Goal: Transaction & Acquisition: Download file/media

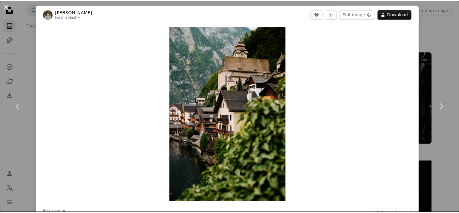
scroll to position [1056, 0]
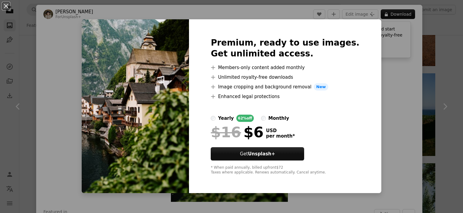
click at [388, 82] on div "An X shape Premium, ready to use images. Get unlimited access. A plus sign Memb…" at bounding box center [231, 106] width 463 height 213
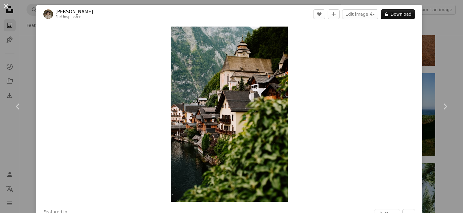
click at [28, 43] on div "An X shape Chevron left Chevron right Kateryna Hliznitsova For Unsplash+ A hear…" at bounding box center [231, 106] width 463 height 213
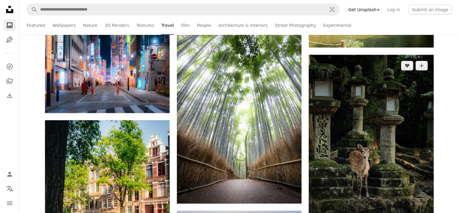
scroll to position [1327, 0]
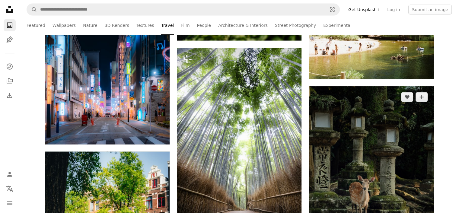
click at [336, 111] on img at bounding box center [371, 179] width 125 height 187
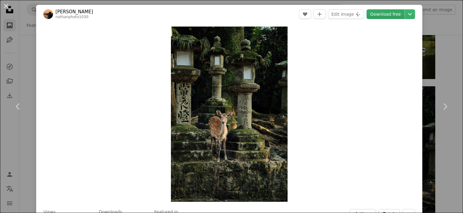
click at [386, 14] on link "Download free" at bounding box center [386, 14] width 38 height 10
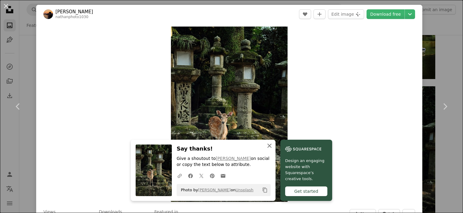
drag, startPoint x: 293, startPoint y: 146, endPoint x: 297, endPoint y: 144, distance: 4.3
click at [273, 146] on icon "An X shape" at bounding box center [269, 145] width 7 height 7
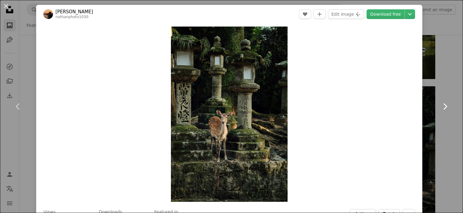
click at [442, 89] on link "Chevron right" at bounding box center [445, 107] width 36 height 58
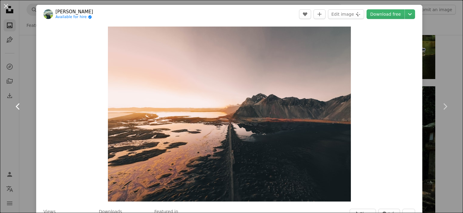
click at [33, 126] on link "Chevron left" at bounding box center [18, 107] width 36 height 58
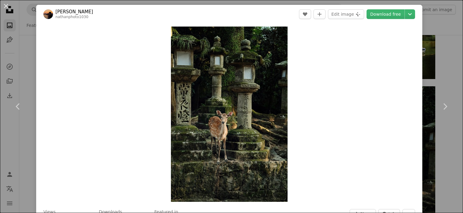
click at [21, 48] on div "An X shape Chevron left Chevron right [PERSON_NAME] nathanphoto1030 A heart A p…" at bounding box center [231, 106] width 463 height 213
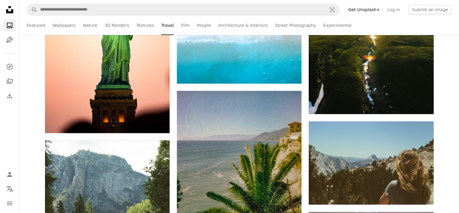
scroll to position [2745, 0]
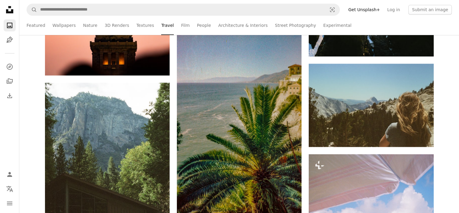
click at [185, 29] on ul "Featured Wallpapers Nature 3D Renders Textures Travel Film People Architecture …" at bounding box center [251, 25] width 399 height 19
click at [197, 26] on link "People" at bounding box center [204, 25] width 14 height 19
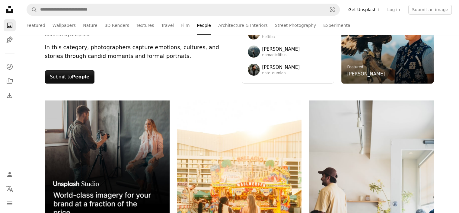
scroll to position [121, 0]
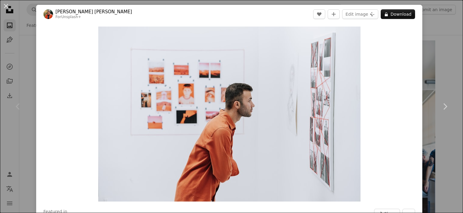
click at [28, 100] on div "Chevron left" at bounding box center [18, 107] width 36 height 58
click at [385, 15] on icon at bounding box center [386, 14] width 3 height 4
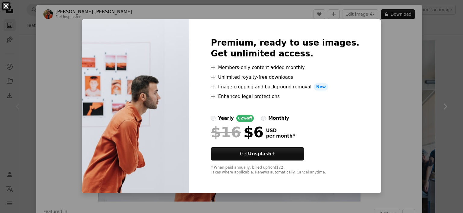
click at [8, 7] on button "An X shape" at bounding box center [5, 5] width 7 height 7
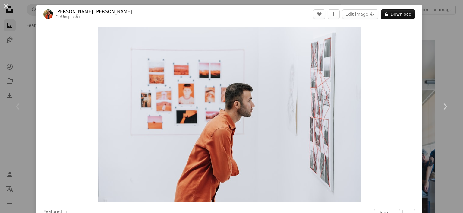
click at [436, 46] on div "An X shape Chevron left Chevron right [PERSON_NAME] [PERSON_NAME] For Unsplash+…" at bounding box center [231, 106] width 463 height 213
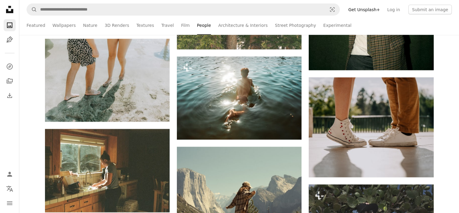
scroll to position [1327, 0]
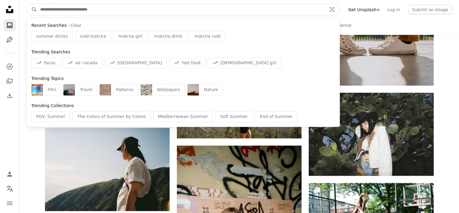
click at [142, 11] on input "Find visuals sitewide" at bounding box center [181, 9] width 288 height 11
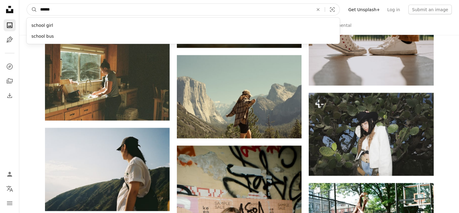
type input "******"
click at [27, 4] on button "A magnifying glass" at bounding box center [32, 9] width 10 height 11
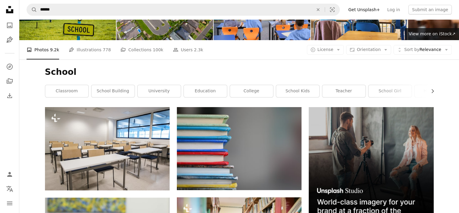
scroll to position [121, 0]
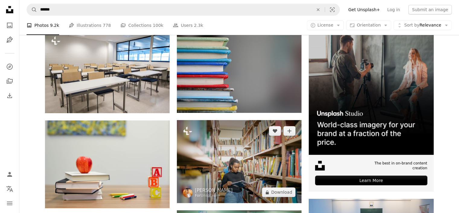
click at [239, 120] on img at bounding box center [239, 161] width 125 height 83
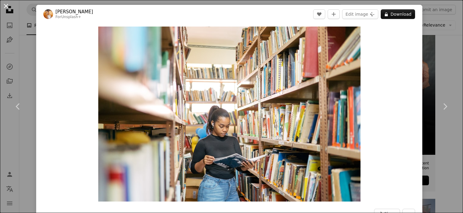
click at [6, 6] on button "An X shape" at bounding box center [5, 5] width 7 height 7
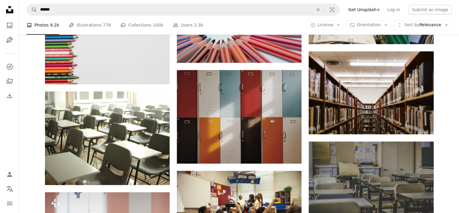
scroll to position [573, 0]
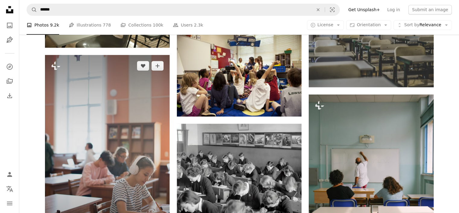
click at [161, 99] on img at bounding box center [107, 148] width 125 height 187
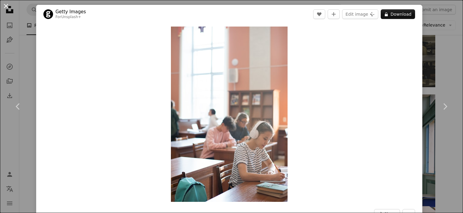
click at [6, 4] on button "An X shape" at bounding box center [5, 5] width 7 height 7
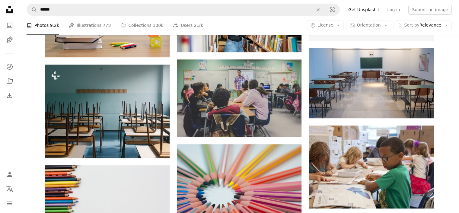
scroll to position [151, 0]
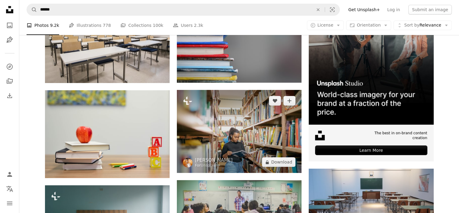
click at [210, 90] on img at bounding box center [239, 131] width 125 height 83
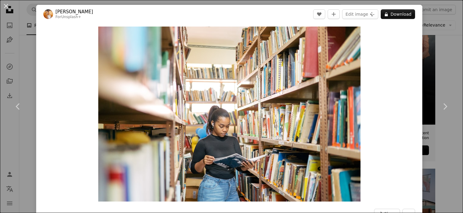
click at [442, 35] on div "An X shape Chevron left Chevron right [PERSON_NAME] For Unsplash+ A heart A plu…" at bounding box center [231, 106] width 463 height 213
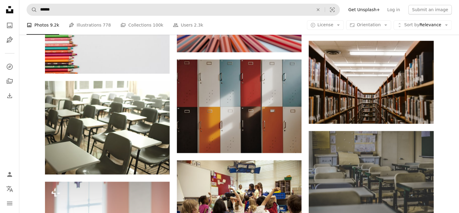
scroll to position [452, 0]
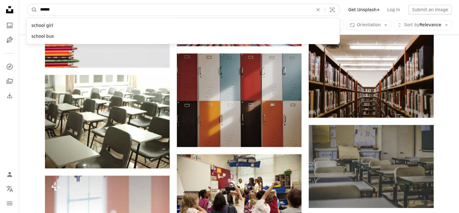
drag, startPoint x: 75, startPoint y: 8, endPoint x: 18, endPoint y: 7, distance: 57.3
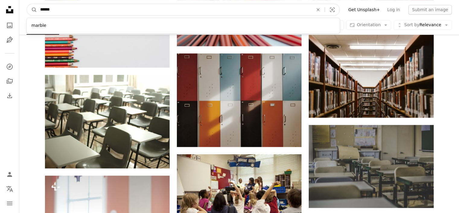
type input "******"
click at [27, 4] on button "A magnifying glass" at bounding box center [32, 9] width 10 height 11
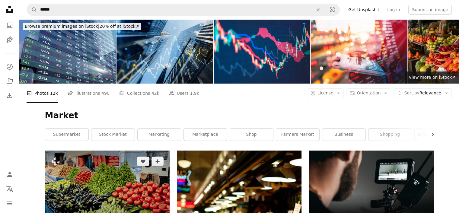
click at [81, 151] on img at bounding box center [107, 192] width 125 height 83
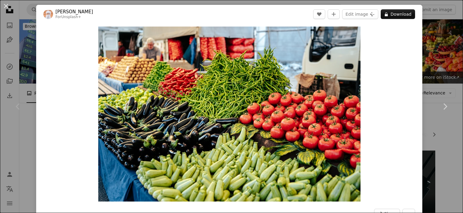
click at [34, 66] on div "An X shape Chevron left Chevron right Ahmed For Unsplash+ A heart A plus sign E…" at bounding box center [231, 106] width 463 height 213
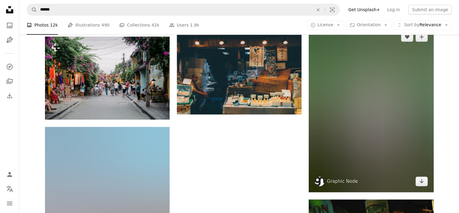
scroll to position [814, 0]
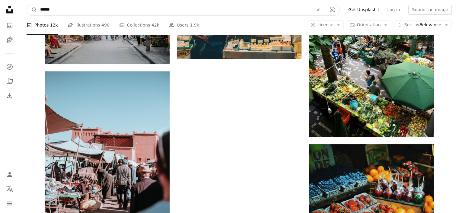
drag, startPoint x: 151, startPoint y: 8, endPoint x: 0, endPoint y: 14, distance: 150.9
type input "*******"
click button "A magnifying glass" at bounding box center [32, 9] width 10 height 11
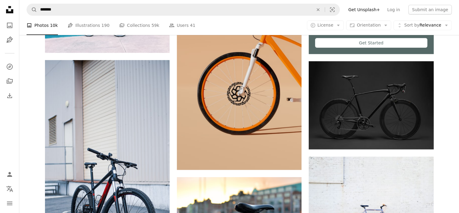
scroll to position [265, 0]
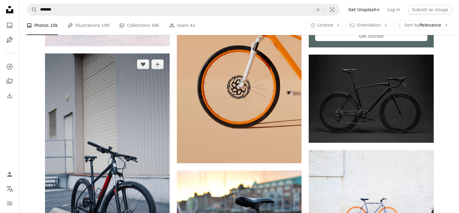
click at [68, 88] on img at bounding box center [107, 164] width 125 height 222
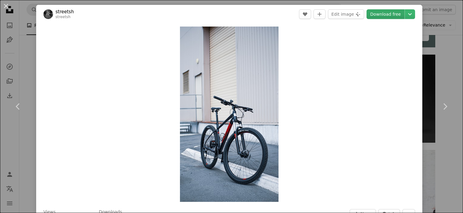
click at [392, 15] on link "Download free" at bounding box center [386, 14] width 38 height 10
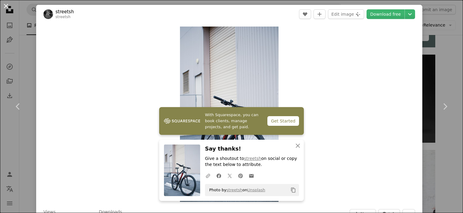
click at [7, 5] on button "An X shape" at bounding box center [5, 5] width 7 height 7
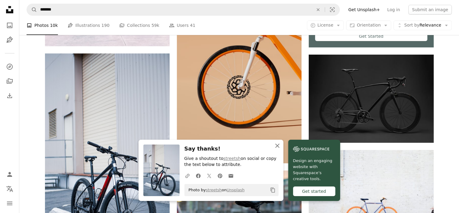
click at [279, 145] on icon "button" at bounding box center [277, 146] width 4 height 4
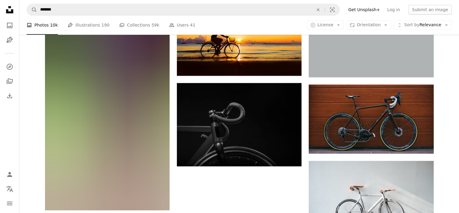
scroll to position [778, 0]
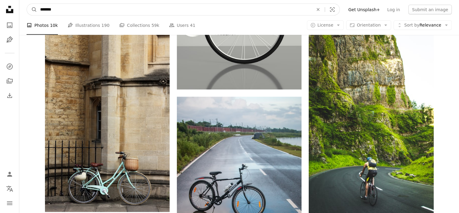
scroll to position [3439, 0]
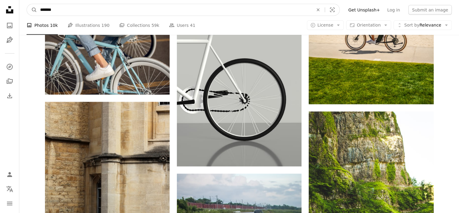
drag, startPoint x: 152, startPoint y: 12, endPoint x: 0, endPoint y: -1, distance: 152.5
type input "*******"
click at [27, 4] on button "A magnifying glass" at bounding box center [32, 9] width 10 height 11
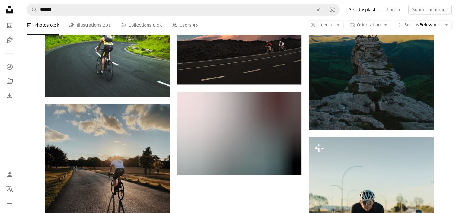
scroll to position [784, 0]
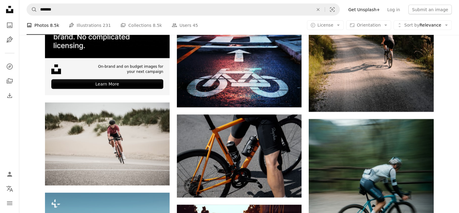
scroll to position [1387, 0]
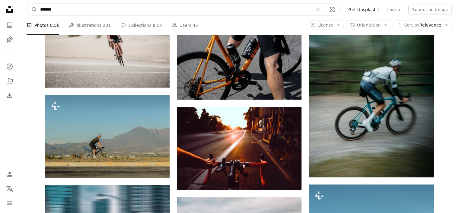
drag, startPoint x: 84, startPoint y: 4, endPoint x: 0, endPoint y: 7, distance: 84.5
click at [0, 7] on div "Unsplash logo Unsplash Home A photo Pen Tool A compass A stack of folders Downl…" at bounding box center [229, 41] width 459 height 2857
type input "*****"
click button "A magnifying glass" at bounding box center [32, 9] width 10 height 11
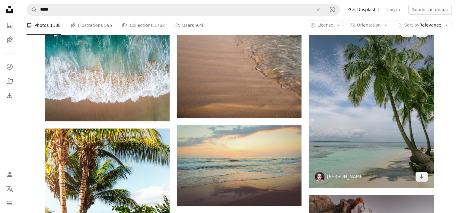
scroll to position [151, 0]
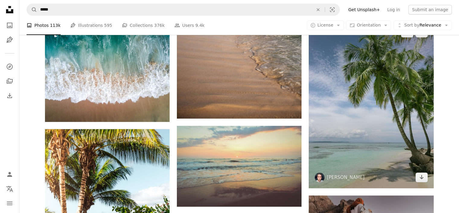
click at [368, 99] on img at bounding box center [371, 105] width 125 height 166
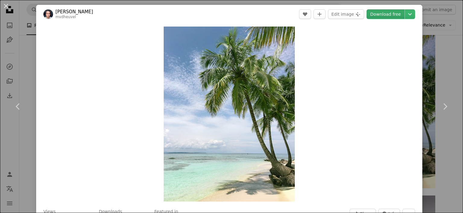
click at [384, 15] on link "Download free" at bounding box center [386, 14] width 38 height 10
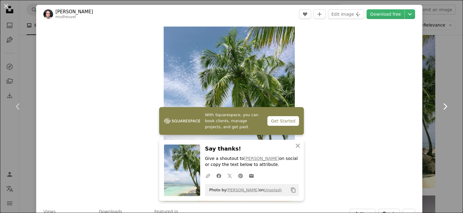
drag, startPoint x: 443, startPoint y: 78, endPoint x: 439, endPoint y: 79, distance: 4.4
click at [443, 78] on link "Chevron right" at bounding box center [445, 107] width 36 height 58
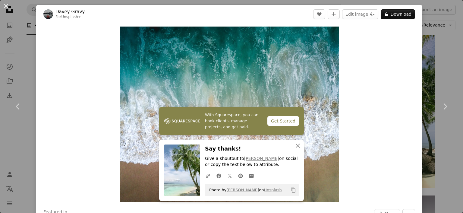
drag, startPoint x: 5, startPoint y: 5, endPoint x: 12, endPoint y: 13, distance: 10.8
click at [6, 5] on button "An X shape" at bounding box center [5, 5] width 7 height 7
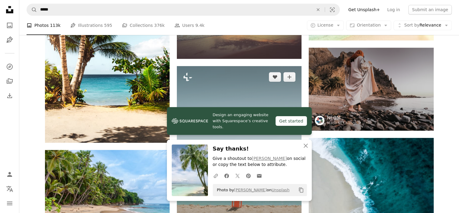
scroll to position [302, 0]
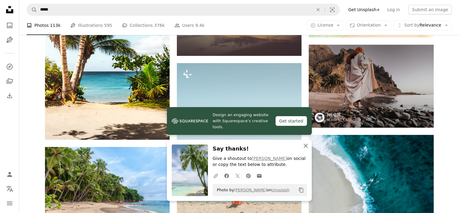
click at [306, 146] on icon "button" at bounding box center [305, 146] width 4 height 4
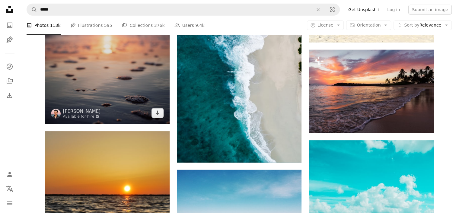
scroll to position [1900, 0]
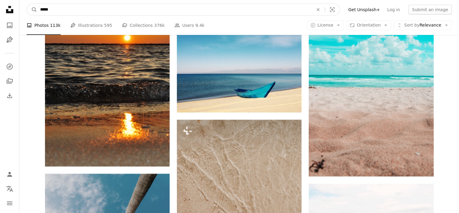
drag, startPoint x: 75, startPoint y: 7, endPoint x: 0, endPoint y: 12, distance: 75.3
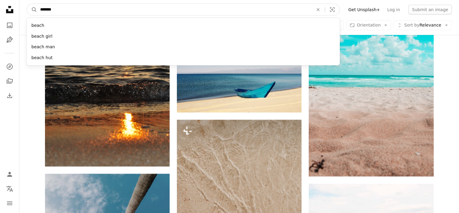
type input "*******"
click at [27, 4] on button "A magnifying glass" at bounding box center [32, 9] width 10 height 11
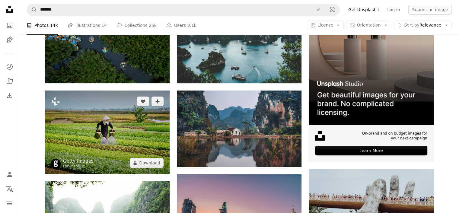
scroll to position [151, 0]
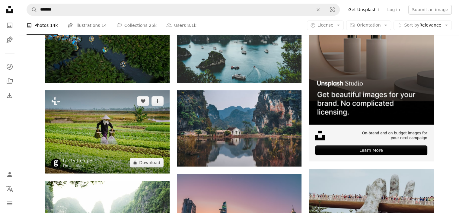
click at [130, 90] on img at bounding box center [107, 131] width 125 height 83
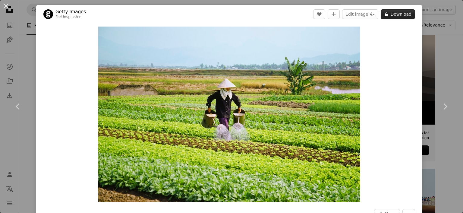
click at [397, 14] on button "A lock Download" at bounding box center [398, 14] width 34 height 10
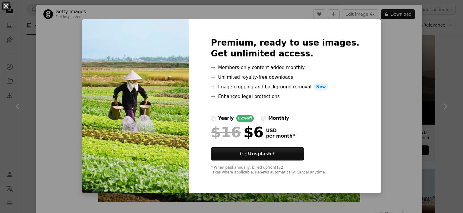
click at [390, 62] on div "An X shape Premium, ready to use images. Get unlimited access. A plus sign Memb…" at bounding box center [231, 106] width 463 height 213
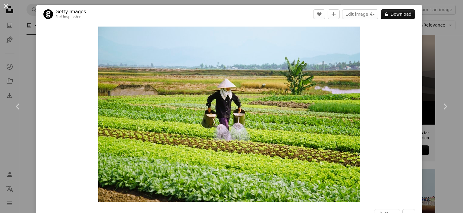
click at [5, 8] on button "An X shape" at bounding box center [5, 5] width 7 height 7
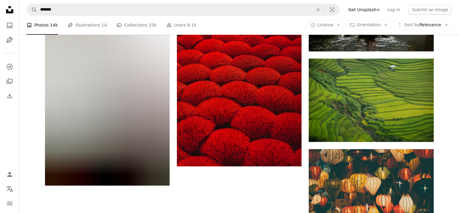
scroll to position [754, 0]
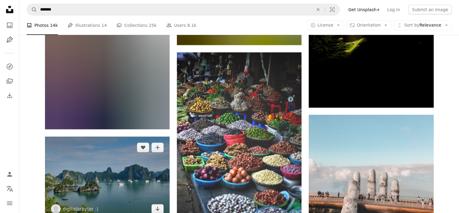
scroll to position [1719, 0]
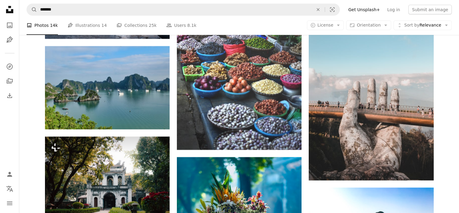
click at [113, 95] on div "Plus sign for Unsplash+ A heart A plus sign [PERSON_NAME] For Unsplash+ A lock …" at bounding box center [107, 124] width 125 height 3387
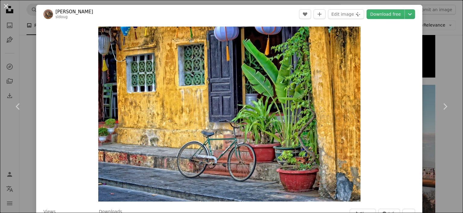
drag, startPoint x: 7, startPoint y: 5, endPoint x: 23, endPoint y: 5, distance: 16.0
click at [7, 5] on button "An X shape" at bounding box center [5, 5] width 7 height 7
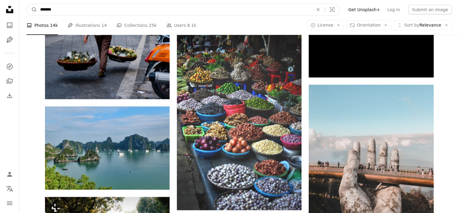
drag, startPoint x: 117, startPoint y: 9, endPoint x: 0, endPoint y: 12, distance: 117.4
click at [0, 12] on div "Unsplash logo Unsplash Home A photo Pen Tool A compass A stack of folders Downl…" at bounding box center [229, 180] width 459 height 3679
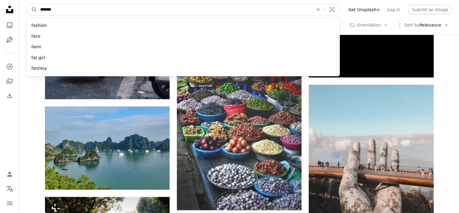
type input "*******"
click at [27, 4] on button "A magnifying glass" at bounding box center [32, 9] width 10 height 11
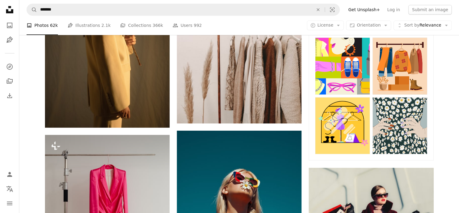
scroll to position [362, 0]
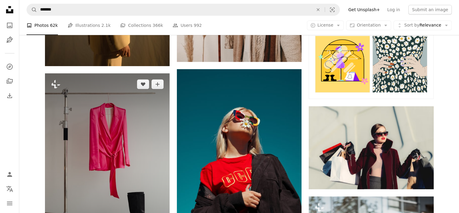
click at [128, 124] on img at bounding box center [107, 166] width 125 height 187
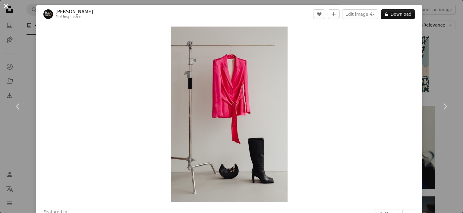
click at [7, 6] on button "An X shape" at bounding box center [5, 5] width 7 height 7
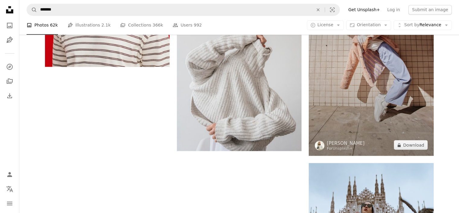
scroll to position [1225, 0]
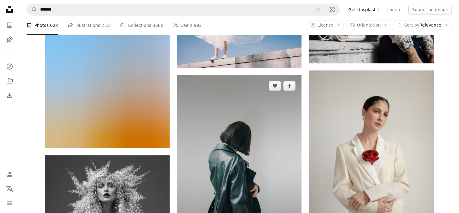
scroll to position [1466, 0]
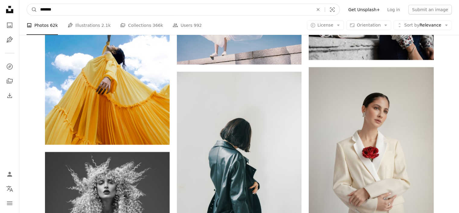
drag, startPoint x: 87, startPoint y: 11, endPoint x: 0, endPoint y: 21, distance: 87.4
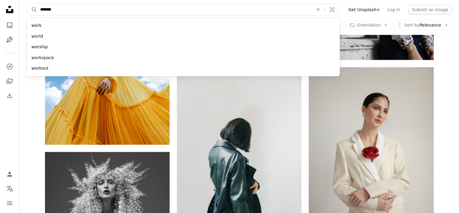
type input "*******"
click at [27, 4] on button "A magnifying glass" at bounding box center [32, 9] width 10 height 11
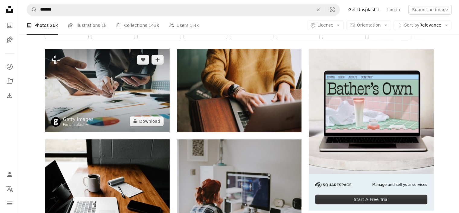
scroll to position [121, 0]
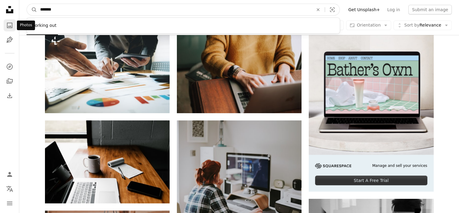
drag, startPoint x: 84, startPoint y: 12, endPoint x: 5, endPoint y: 20, distance: 79.7
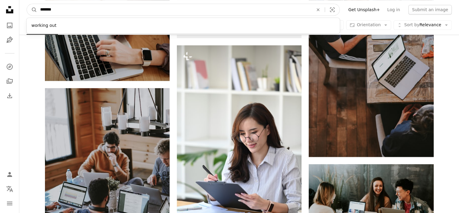
scroll to position [694, 0]
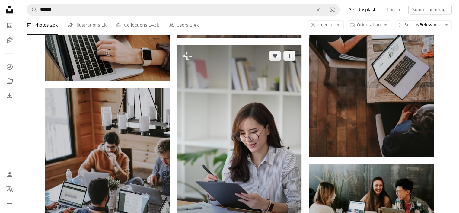
click at [288, 141] on img at bounding box center [239, 138] width 125 height 187
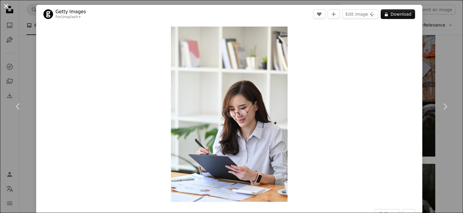
click at [4, 5] on button "An X shape" at bounding box center [5, 5] width 7 height 7
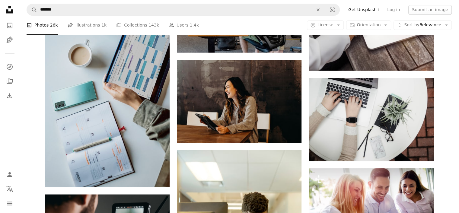
scroll to position [1116, 0]
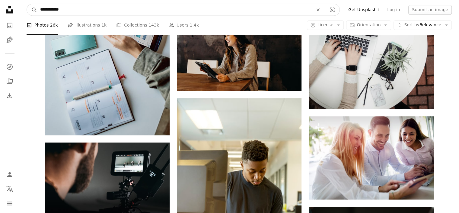
type input "**********"
click at [27, 4] on button "A magnifying glass" at bounding box center [32, 9] width 10 height 11
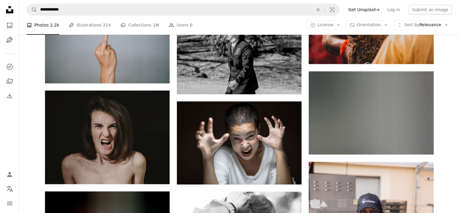
scroll to position [694, 0]
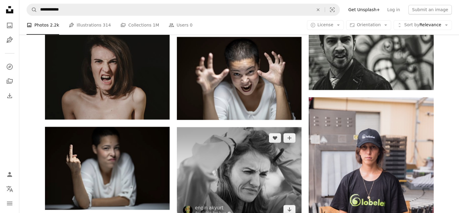
click at [220, 127] on img at bounding box center [239, 173] width 125 height 93
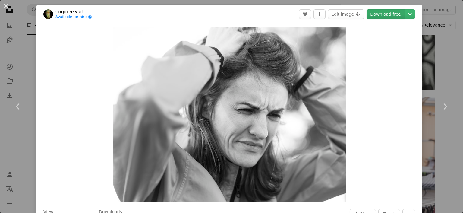
click at [387, 10] on link "Download free" at bounding box center [386, 14] width 38 height 10
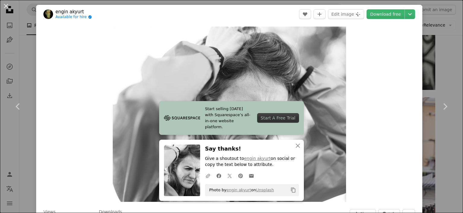
click at [426, 38] on div "An X shape Chevron left Chevron right Start selling [DATE] with Squarespace’s a…" at bounding box center [231, 106] width 463 height 213
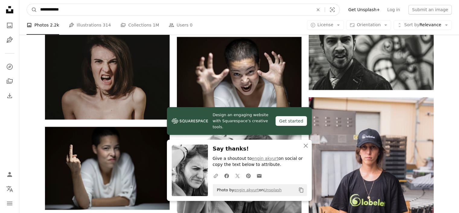
drag, startPoint x: 134, startPoint y: 8, endPoint x: 0, endPoint y: 32, distance: 136.0
type input "*"
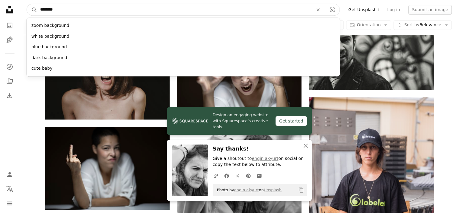
type input "*********"
click button "A magnifying glass" at bounding box center [32, 9] width 10 height 11
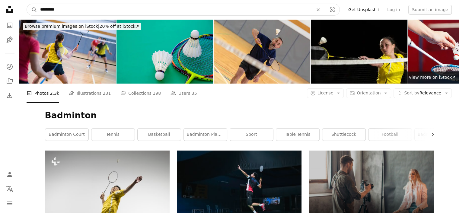
drag, startPoint x: 177, startPoint y: 8, endPoint x: 0, endPoint y: 24, distance: 178.0
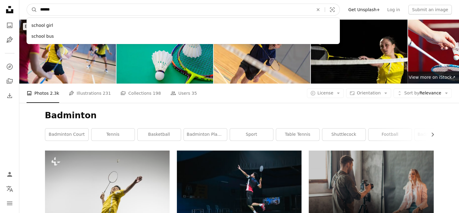
type input "******"
click at [27, 4] on button "A magnifying glass" at bounding box center [32, 9] width 10 height 11
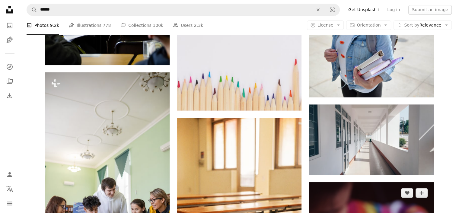
scroll to position [1176, 0]
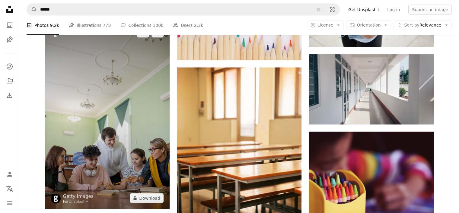
click at [124, 89] on img at bounding box center [107, 115] width 125 height 187
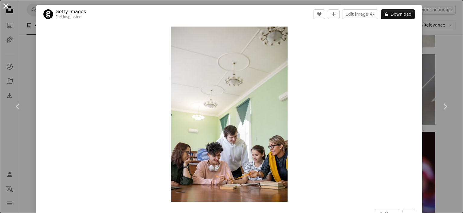
click at [5, 7] on button "An X shape" at bounding box center [5, 5] width 7 height 7
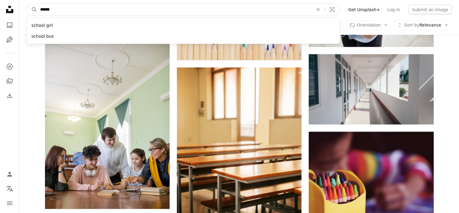
drag, startPoint x: 97, startPoint y: 5, endPoint x: 13, endPoint y: 9, distance: 83.3
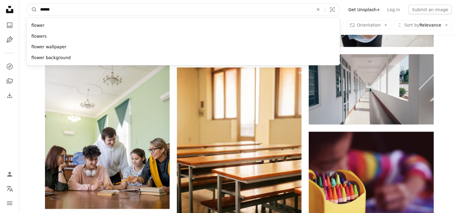
type input "******"
click at [27, 4] on button "A magnifying glass" at bounding box center [32, 9] width 10 height 11
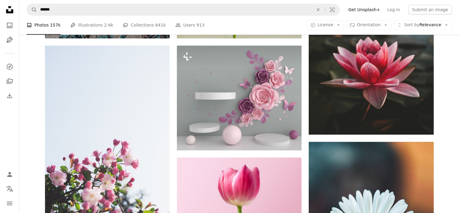
scroll to position [483, 0]
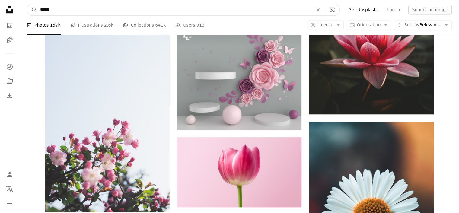
drag, startPoint x: 76, startPoint y: 12, endPoint x: 0, endPoint y: 14, distance: 75.7
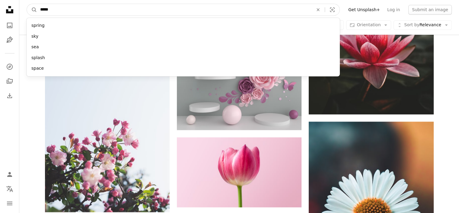
type input "******"
click button "A magnifying glass" at bounding box center [32, 9] width 10 height 11
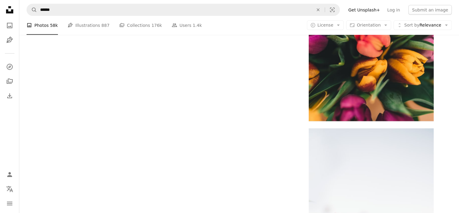
scroll to position [1157, 0]
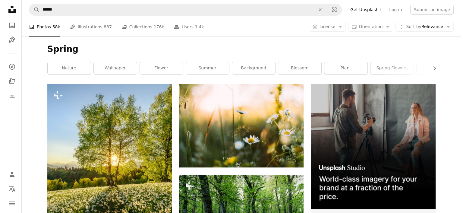
scroll to position [132, 0]
